Goal: Find contact information: Find contact information

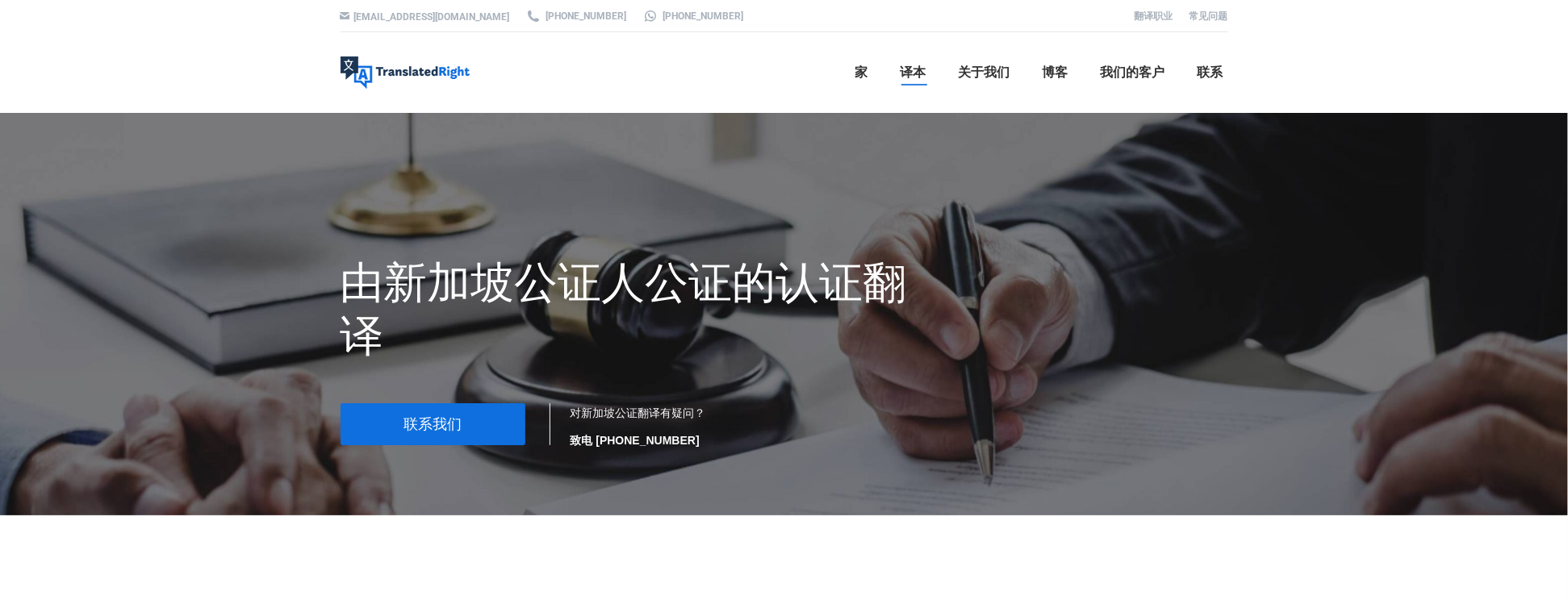
click at [415, 428] on span "联系我们" at bounding box center [432, 424] width 58 height 17
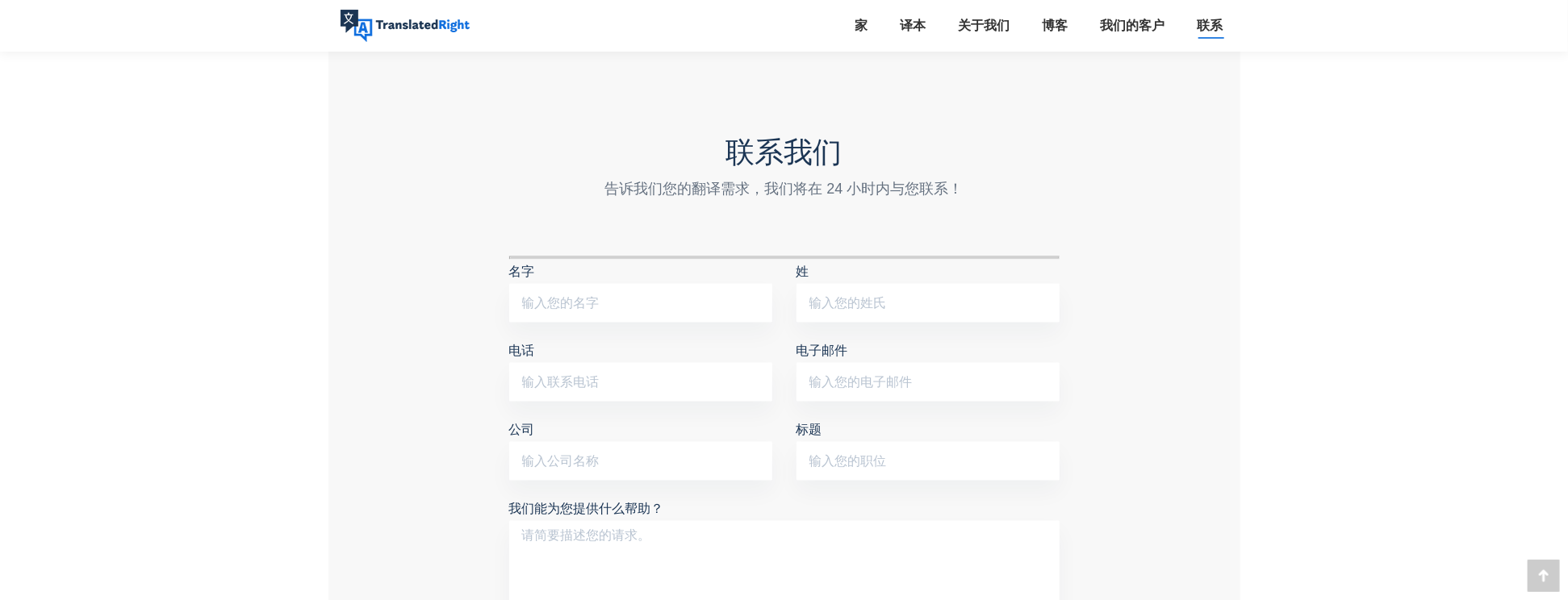
scroll to position [1311, 0]
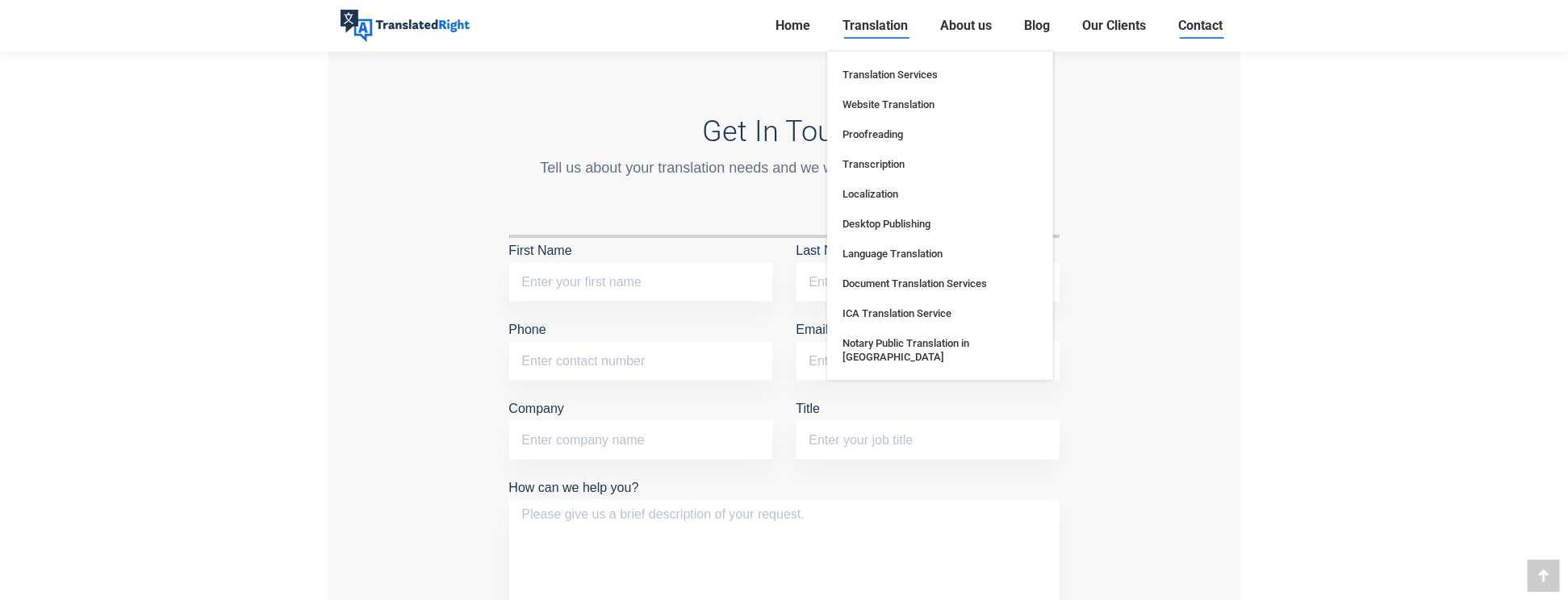
click at [885, 22] on span "Translation" at bounding box center [876, 26] width 65 height 17
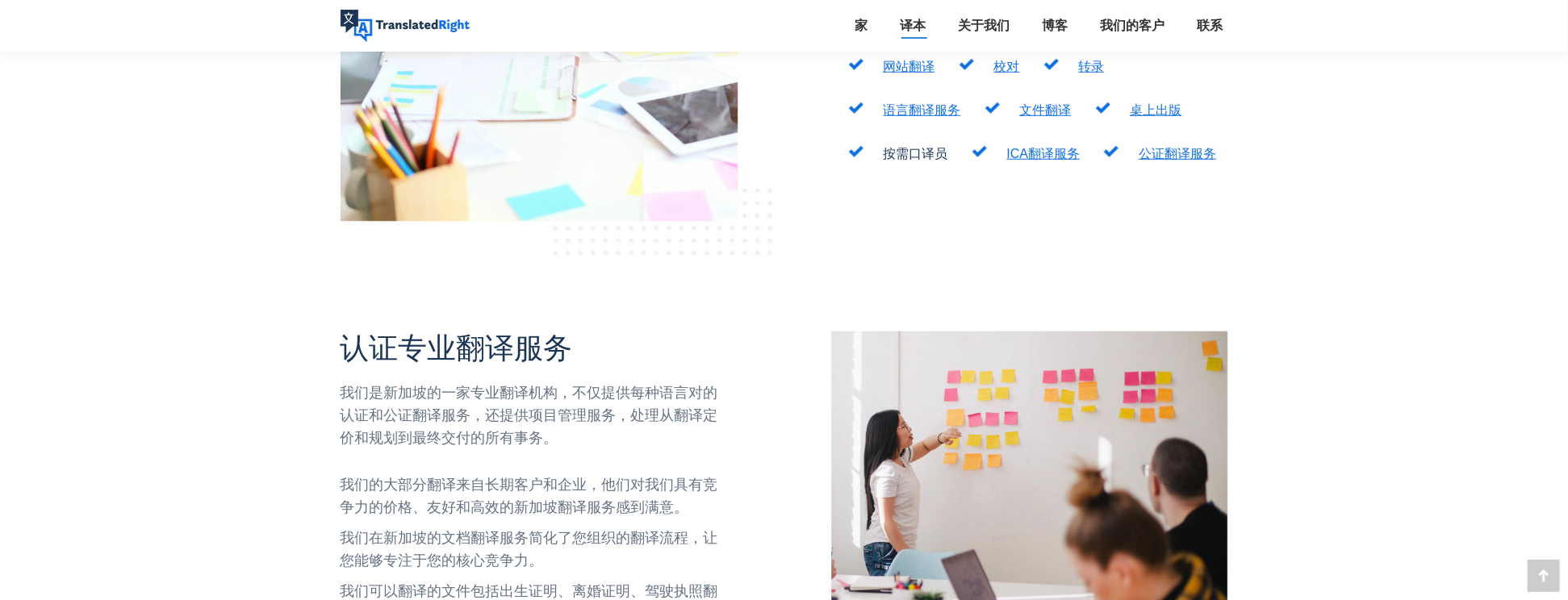
scroll to position [645, 0]
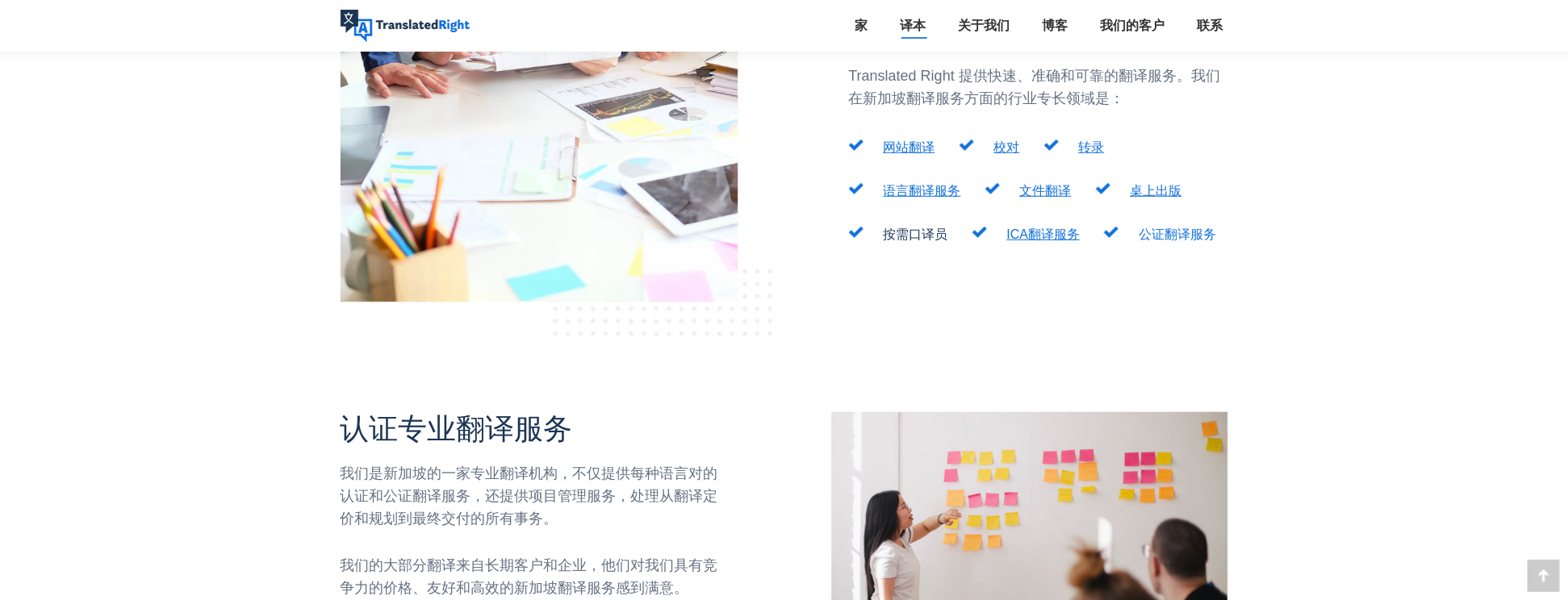
click at [1199, 227] on link "公证翻译服务" at bounding box center [1178, 234] width 77 height 14
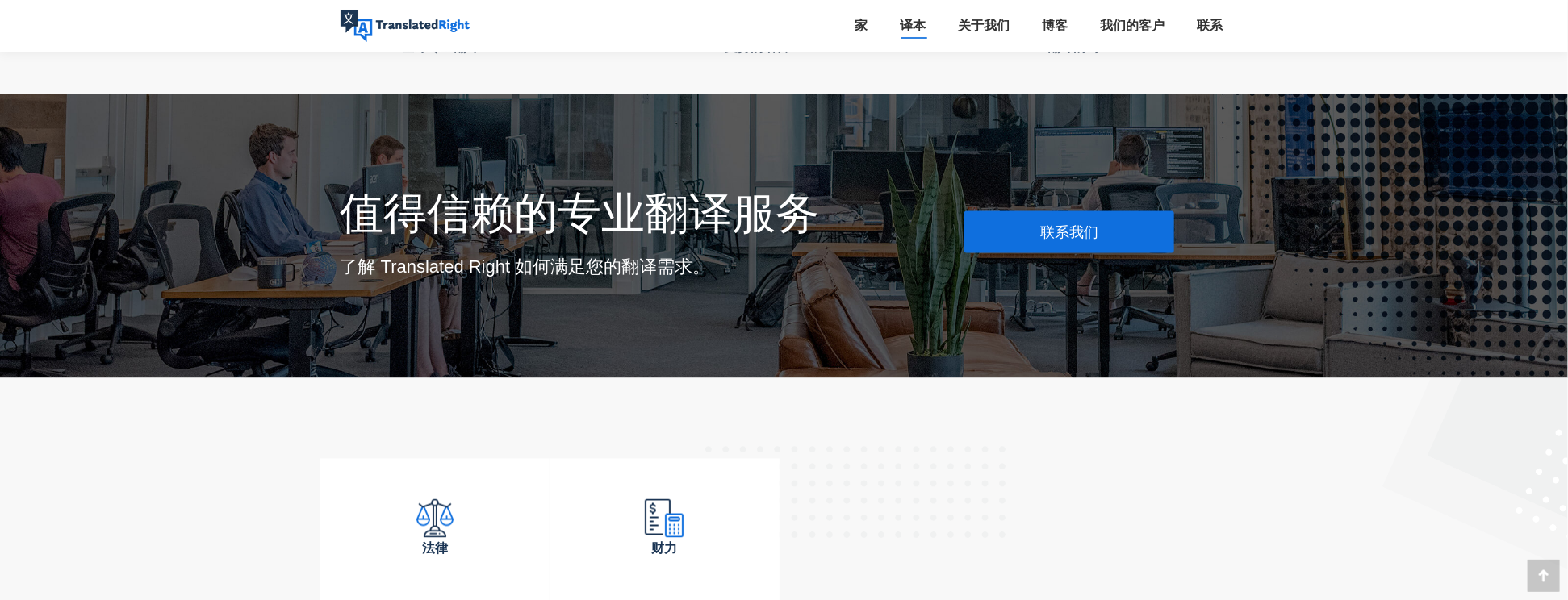
scroll to position [5002, 0]
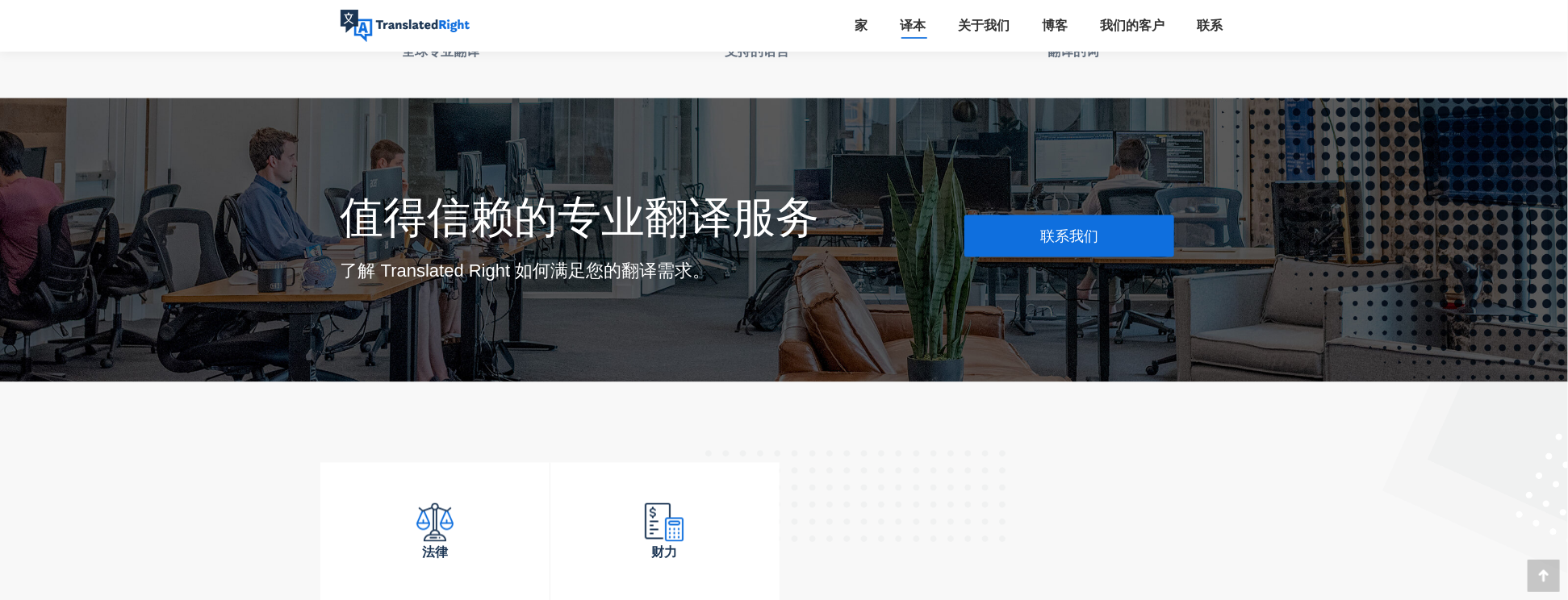
click at [1025, 219] on link "联系我们" at bounding box center [1070, 237] width 210 height 42
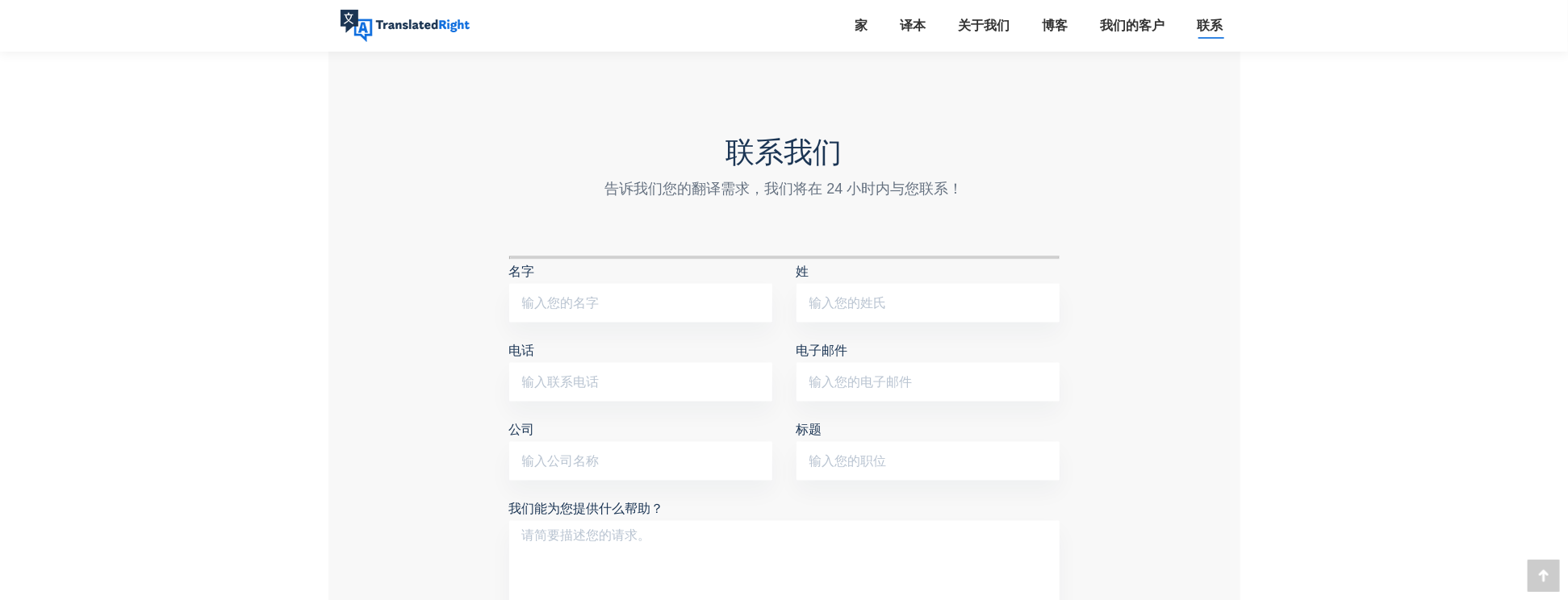
scroll to position [1291, 0]
